Goal: Navigation & Orientation: Find specific page/section

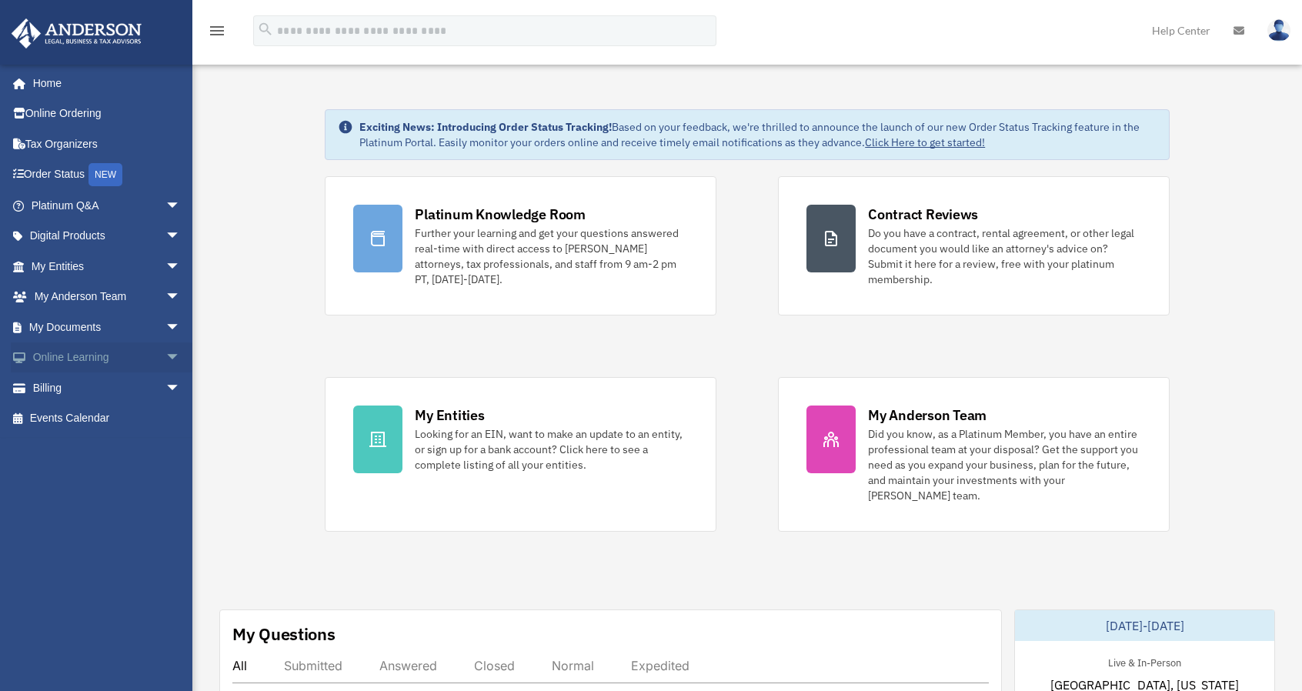
click at [165, 344] on span "arrow_drop_down" at bounding box center [180, 358] width 31 height 32
click at [166, 324] on span "arrow_drop_down" at bounding box center [180, 328] width 31 height 32
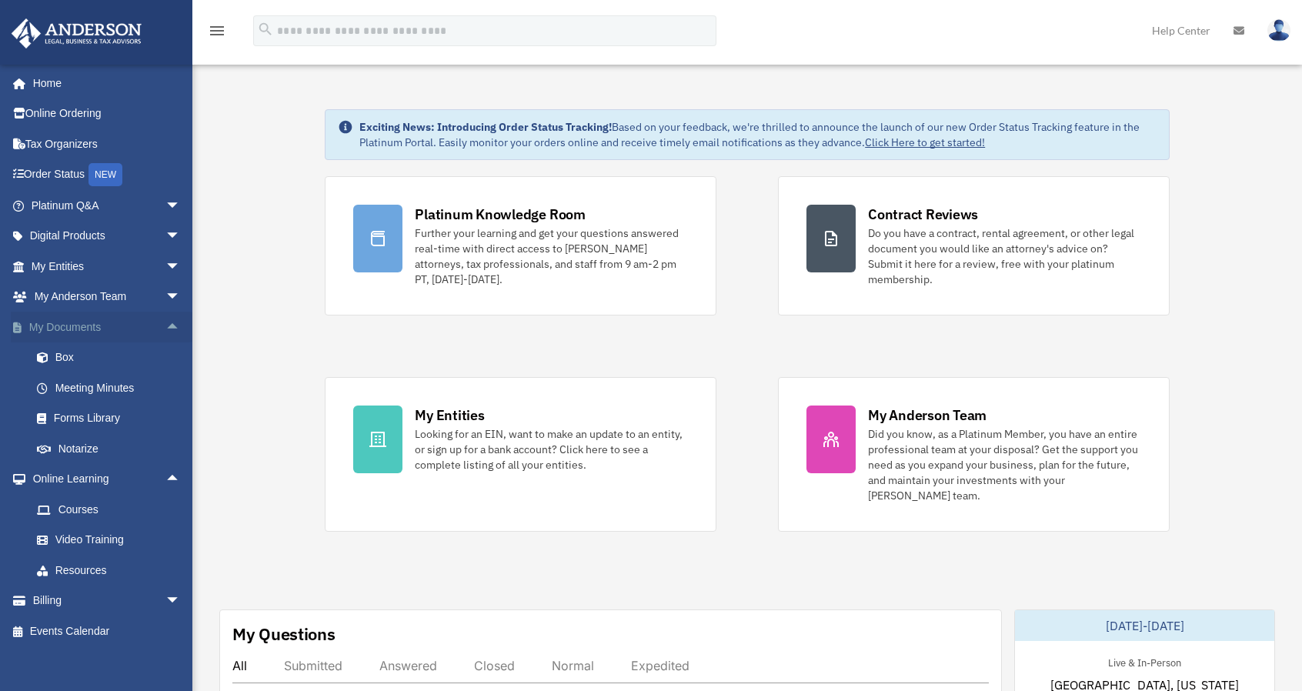
click at [166, 324] on span "arrow_drop_up" at bounding box center [180, 328] width 31 height 32
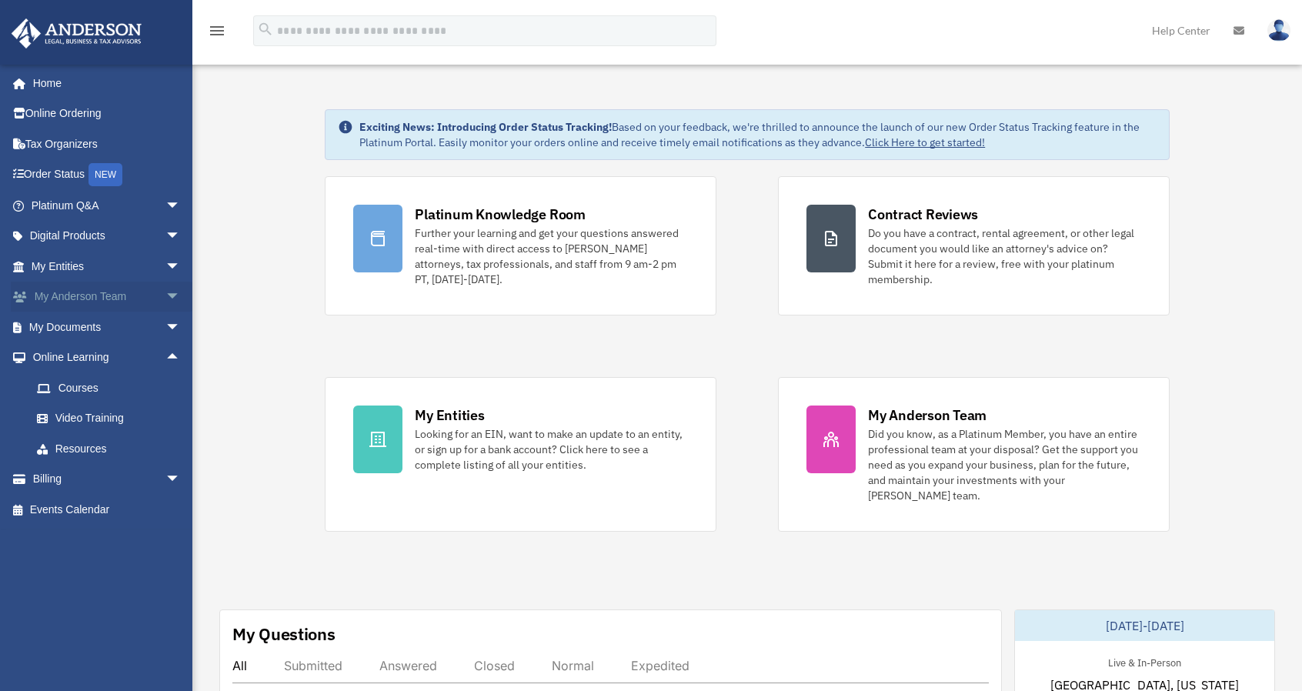
click at [168, 289] on span "arrow_drop_down" at bounding box center [180, 298] width 31 height 32
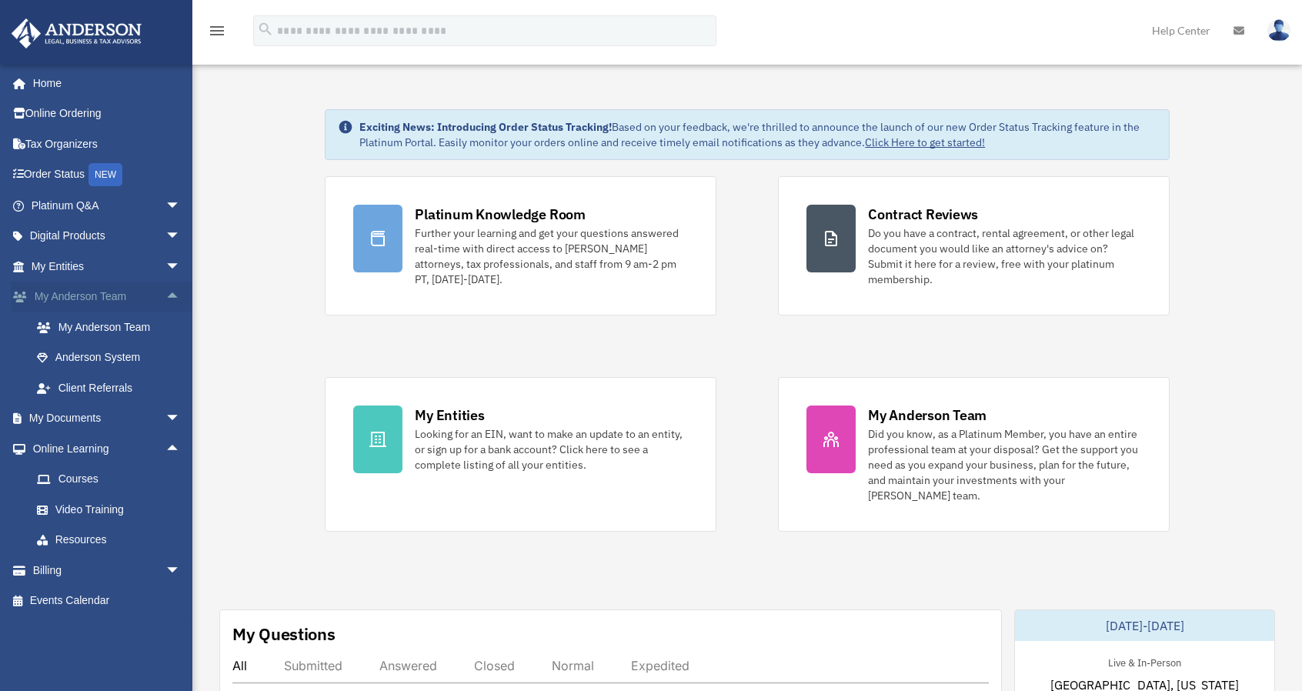
click at [168, 289] on span "arrow_drop_up" at bounding box center [180, 298] width 31 height 32
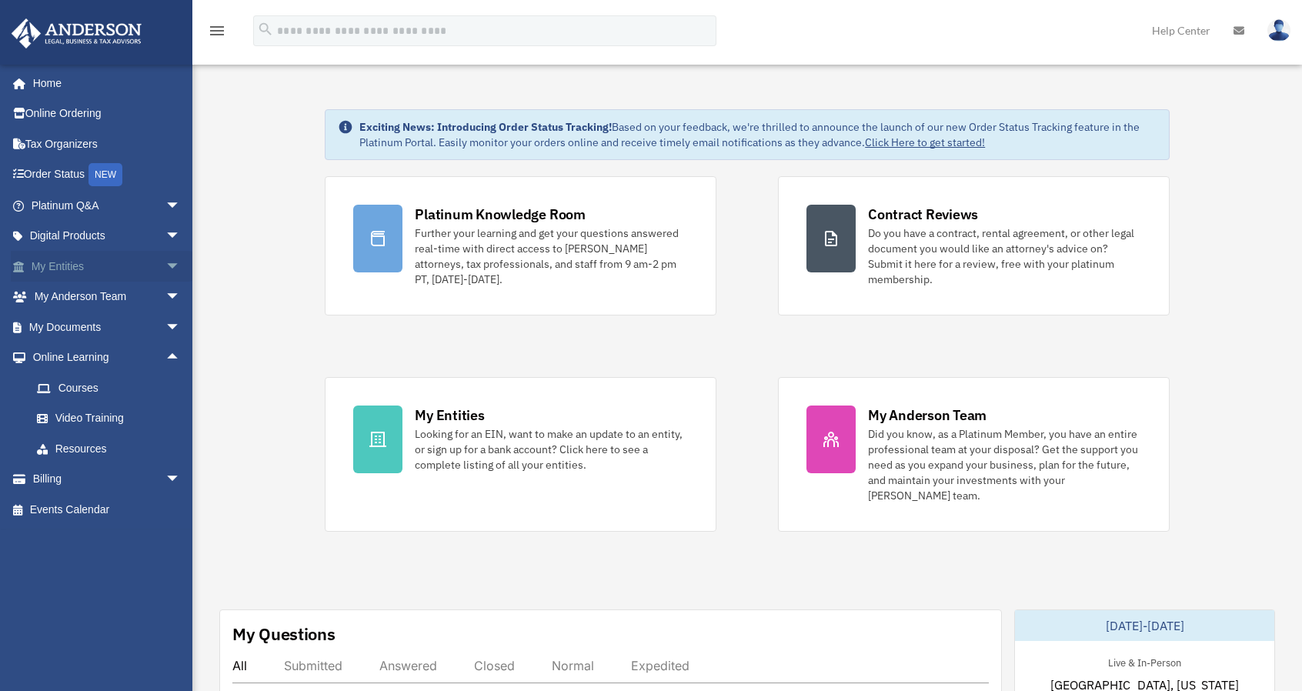
click at [168, 261] on span "arrow_drop_down" at bounding box center [180, 267] width 31 height 32
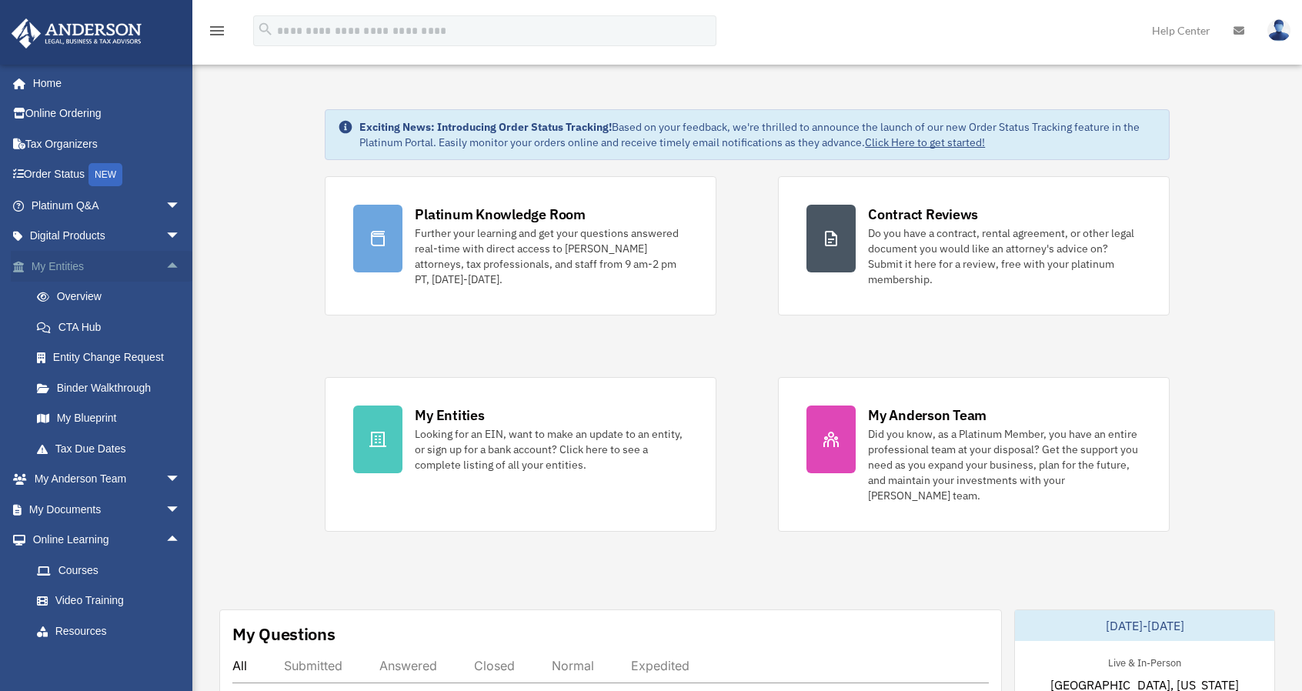
click at [168, 261] on span "arrow_drop_up" at bounding box center [180, 267] width 31 height 32
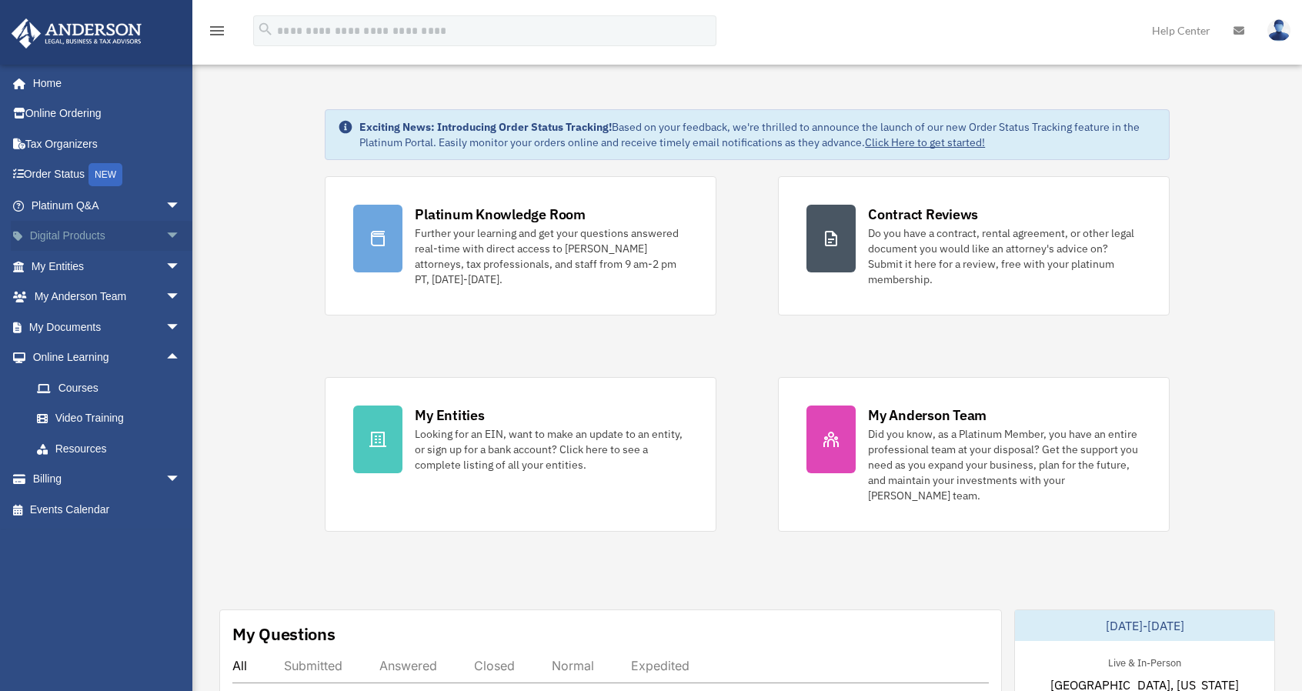
click at [169, 226] on span "arrow_drop_down" at bounding box center [180, 237] width 31 height 32
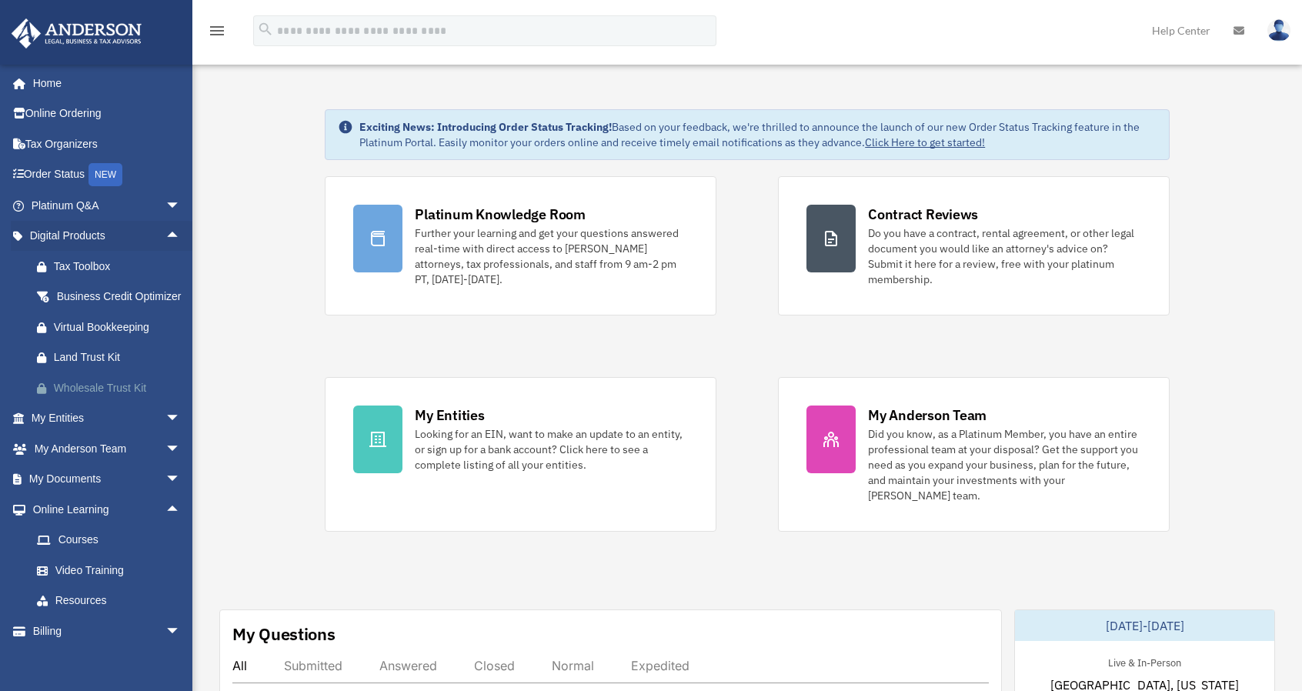
click at [85, 398] on div "Wholesale Trust Kit" at bounding box center [119, 388] width 131 height 19
click at [165, 206] on span "arrow_drop_down" at bounding box center [180, 206] width 31 height 32
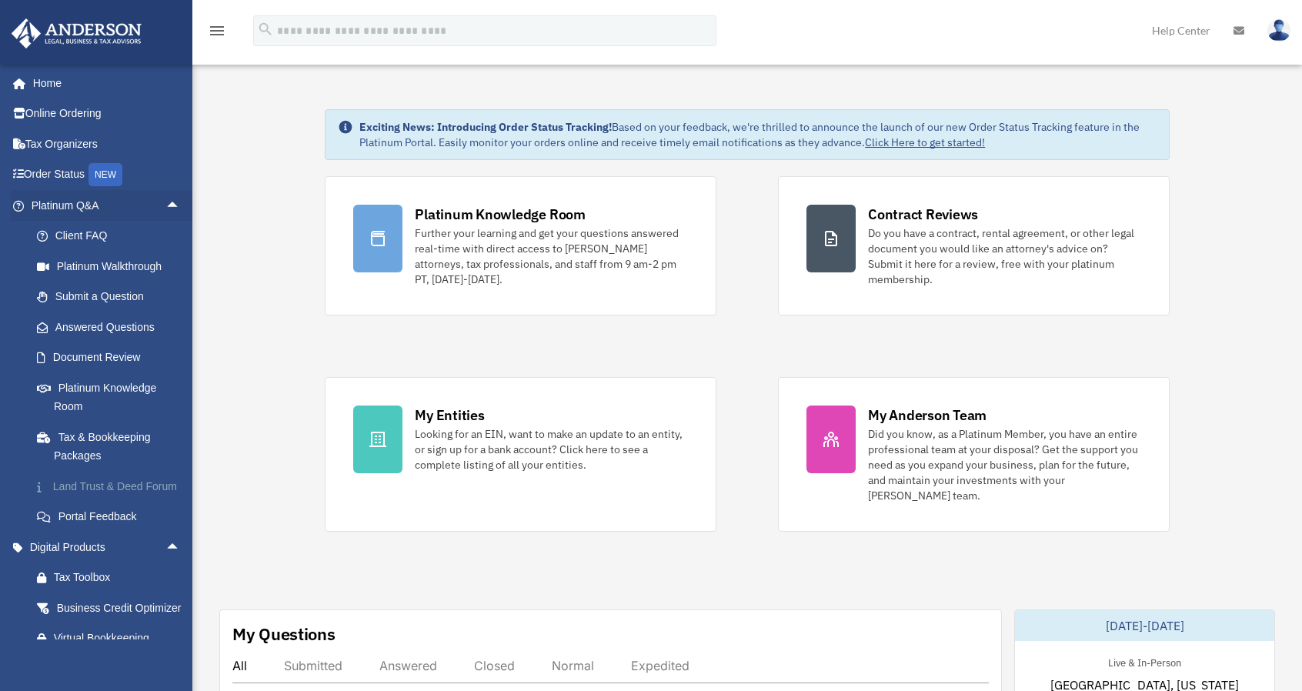
click at [120, 492] on link "Land Trust & Deed Forum" at bounding box center [113, 486] width 182 height 31
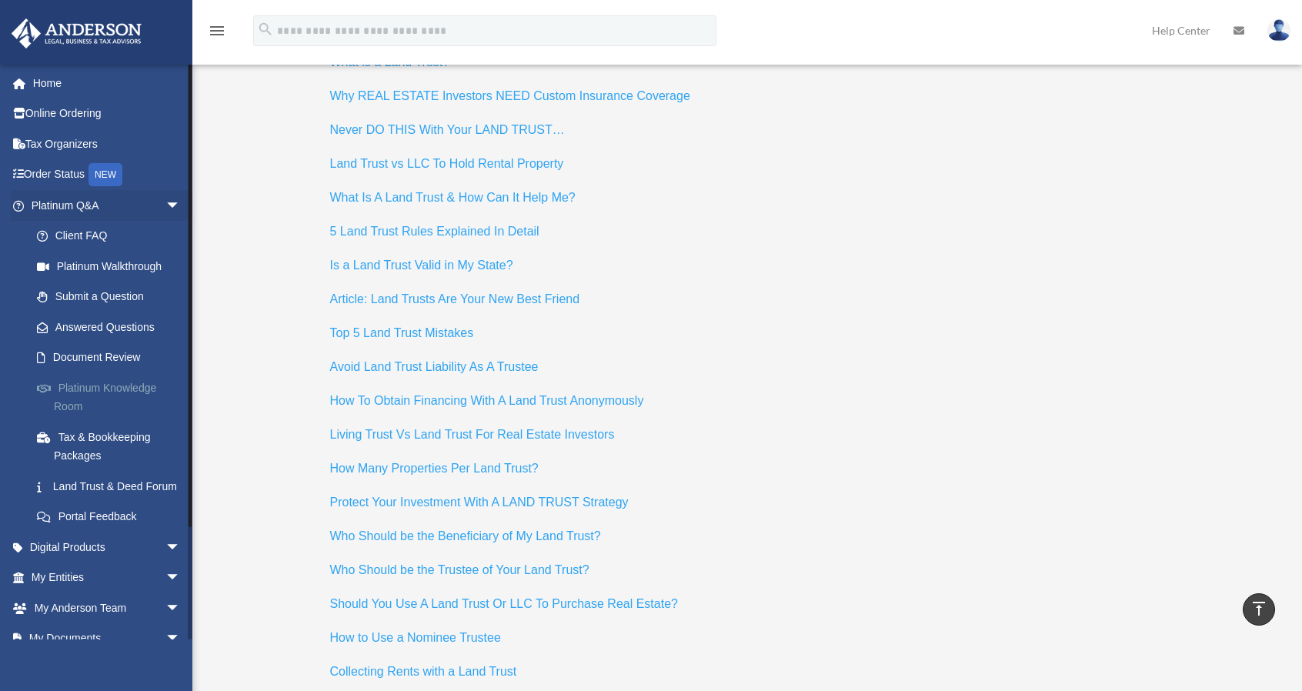
scroll to position [6387, 0]
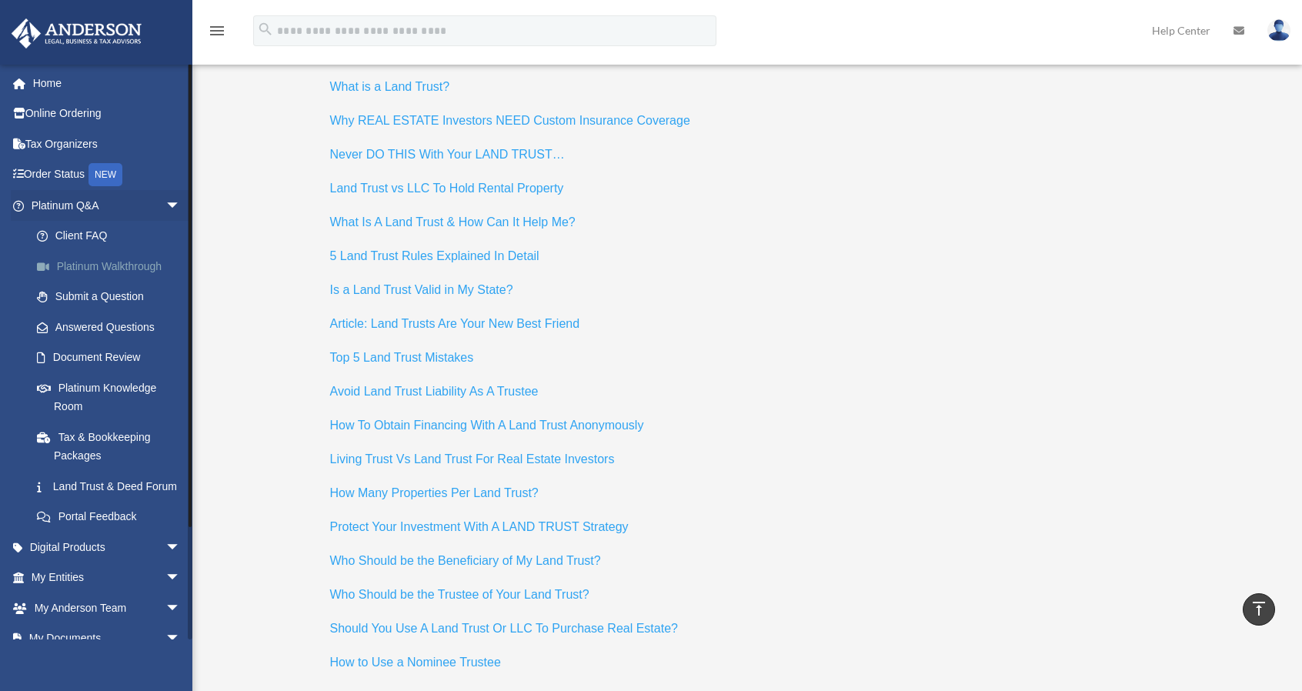
click at [82, 265] on link "Platinum Walkthrough" at bounding box center [113, 266] width 182 height 31
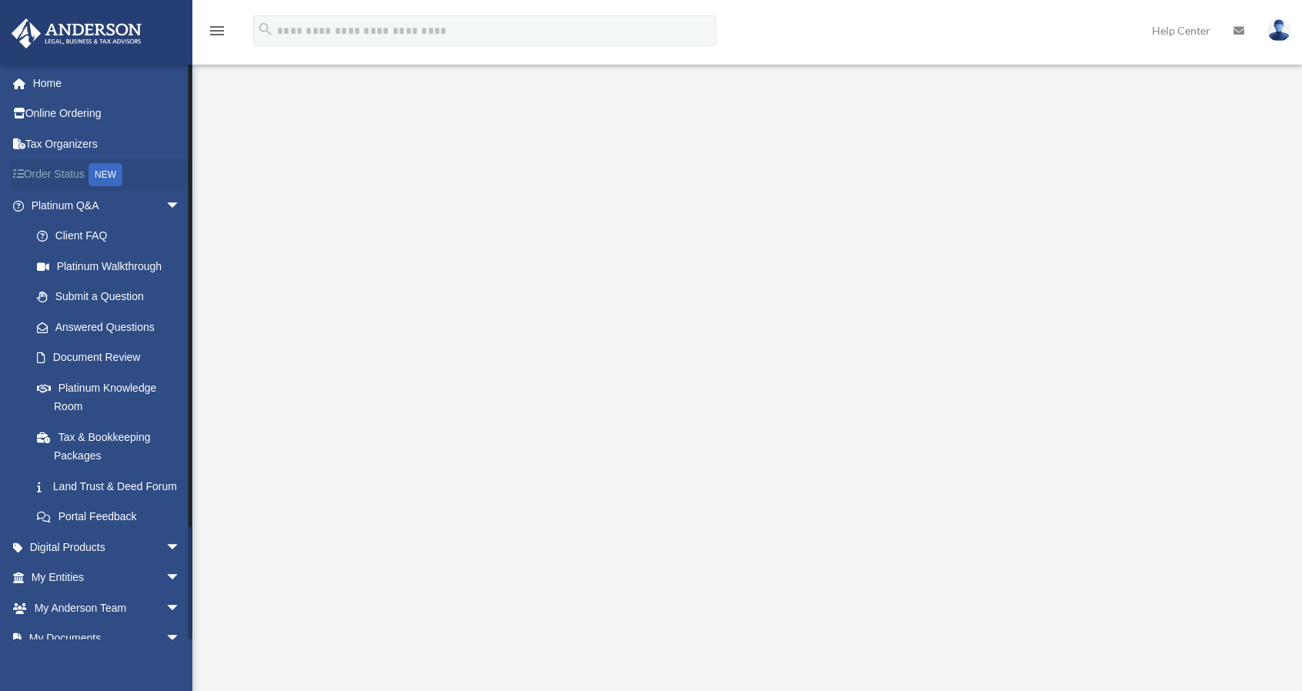
click at [52, 173] on link "Order Status NEW" at bounding box center [107, 175] width 193 height 32
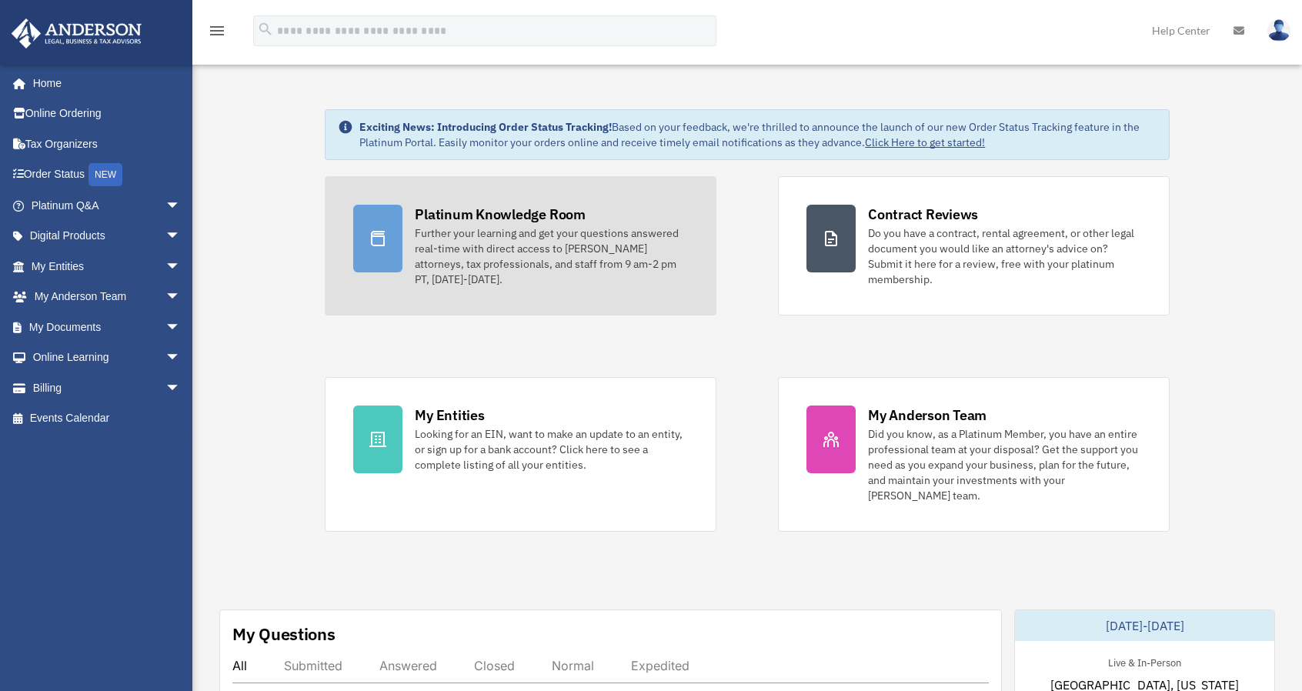
click at [515, 257] on div "Further your learning and get your questions answered real-time with direct acc…" at bounding box center [551, 256] width 273 height 62
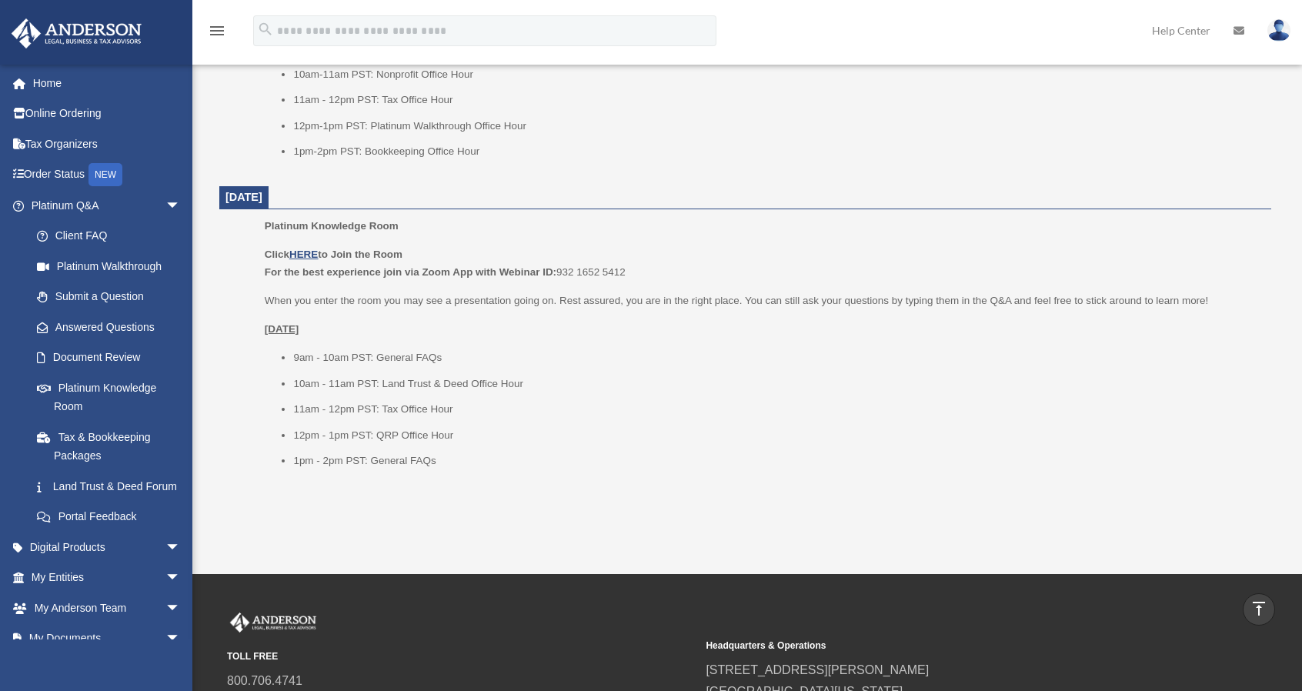
scroll to position [1770, 0]
